Goal: Task Accomplishment & Management: Use online tool/utility

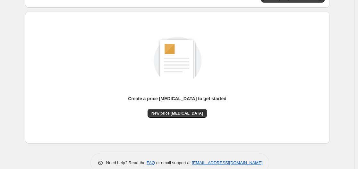
scroll to position [71, 0]
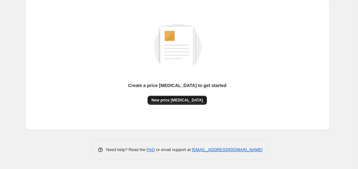
click at [179, 103] on span "New price [MEDICAL_DATA]" at bounding box center [177, 100] width 52 height 5
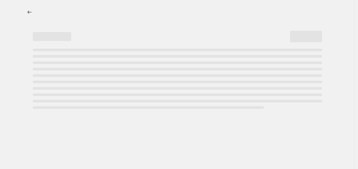
select select "percentage"
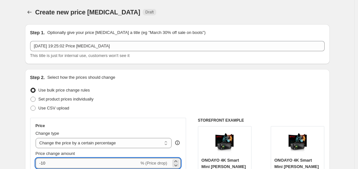
click at [85, 165] on input "-10" at bounding box center [88, 163] width 104 height 10
type input "-1"
click at [75, 163] on input "Price change amount" at bounding box center [99, 163] width 127 height 10
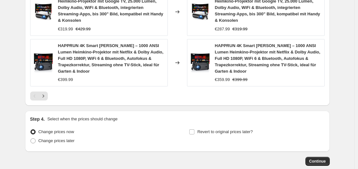
scroll to position [565, 0]
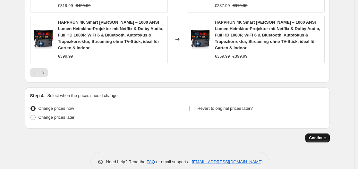
type input "-35"
click at [324, 136] on span "Continue" at bounding box center [317, 138] width 17 height 5
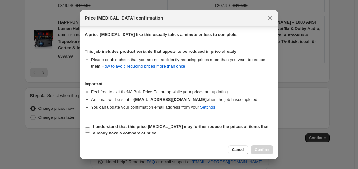
scroll to position [101, 0]
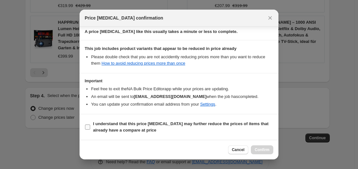
click at [148, 132] on span "I understand that this price [MEDICAL_DATA] may further reduce the prices of it…" at bounding box center [183, 127] width 180 height 13
click at [90, 130] on input "I understand that this price [MEDICAL_DATA] may further reduce the prices of it…" at bounding box center [87, 127] width 5 height 5
checkbox input "true"
click at [258, 150] on span "Confirm" at bounding box center [261, 149] width 15 height 5
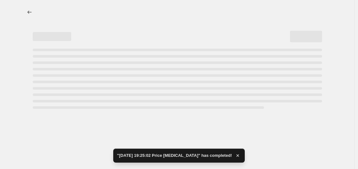
select select "percentage"
